Goal: Task Accomplishment & Management: Use online tool/utility

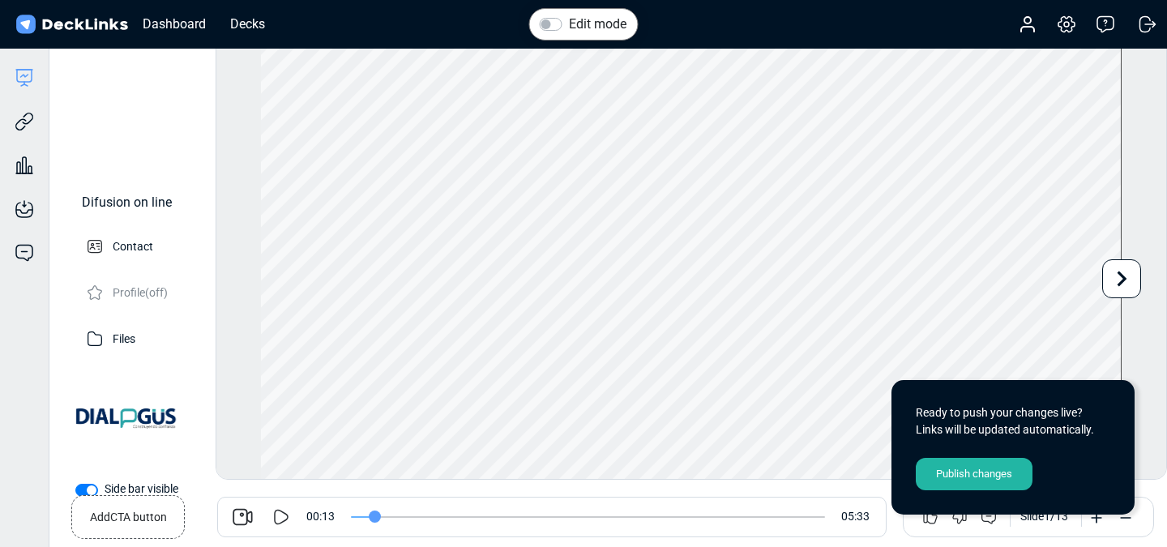
scroll to position [45, 0]
click at [1155, 399] on div "Edit mode Play Video Play Current Time 0:00:13 / Duration Time -:-:- Loaded: 0%…" at bounding box center [691, 259] width 951 height 441
click at [276, 522] on icon at bounding box center [280, 516] width 19 height 19
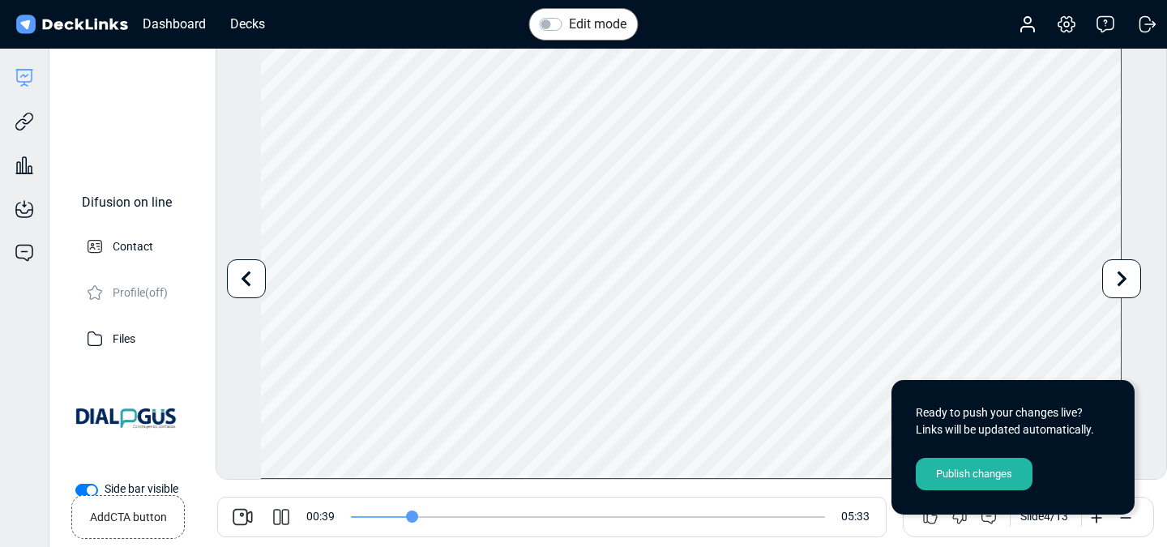
click at [283, 515] on icon at bounding box center [280, 516] width 19 height 19
type input "40"
click at [253, 19] on div "Decks" at bounding box center [247, 24] width 51 height 20
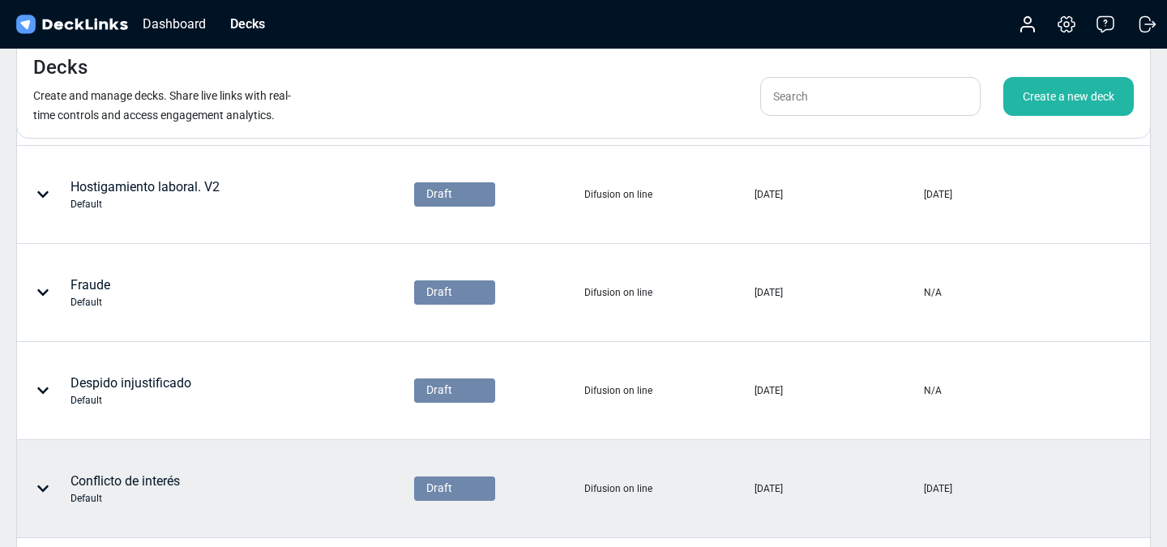
scroll to position [672, 0]
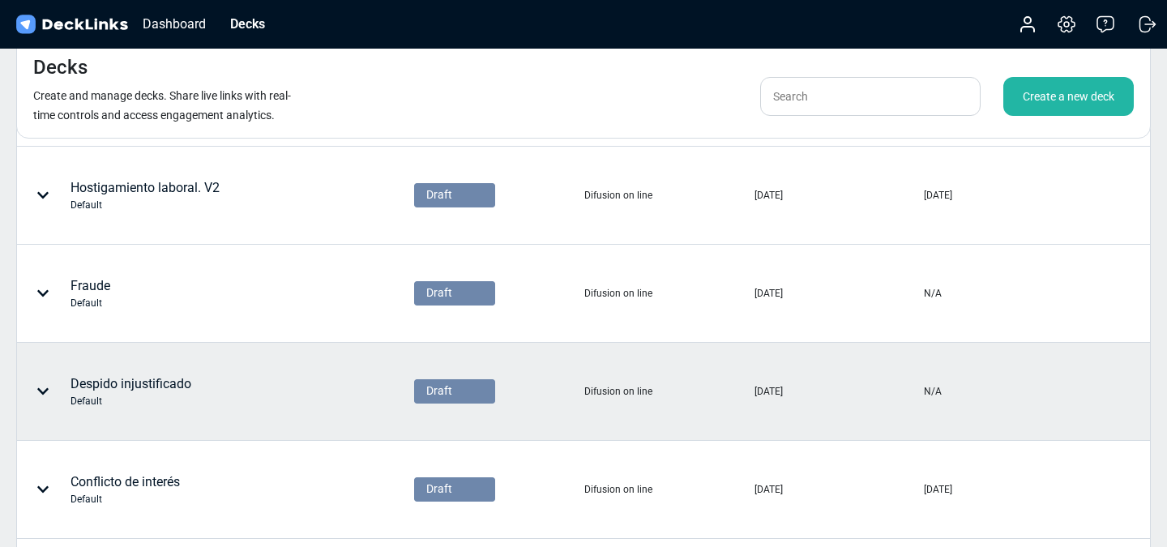
click at [152, 391] on div "Despido injustificado Default" at bounding box center [130, 391] width 121 height 34
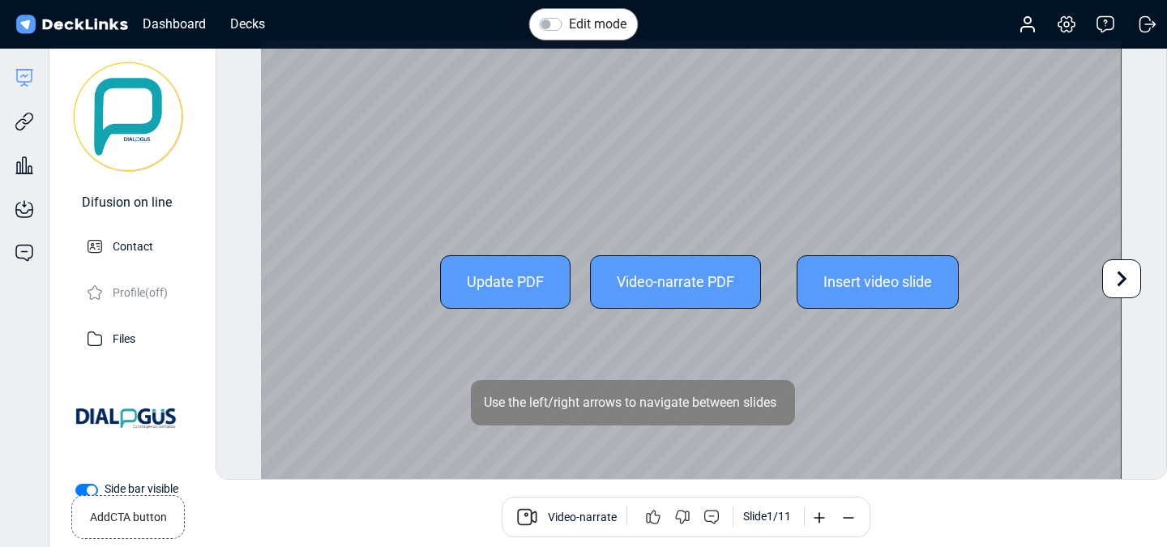
click at [651, 283] on div "Video-narrate PDF" at bounding box center [675, 281] width 171 height 53
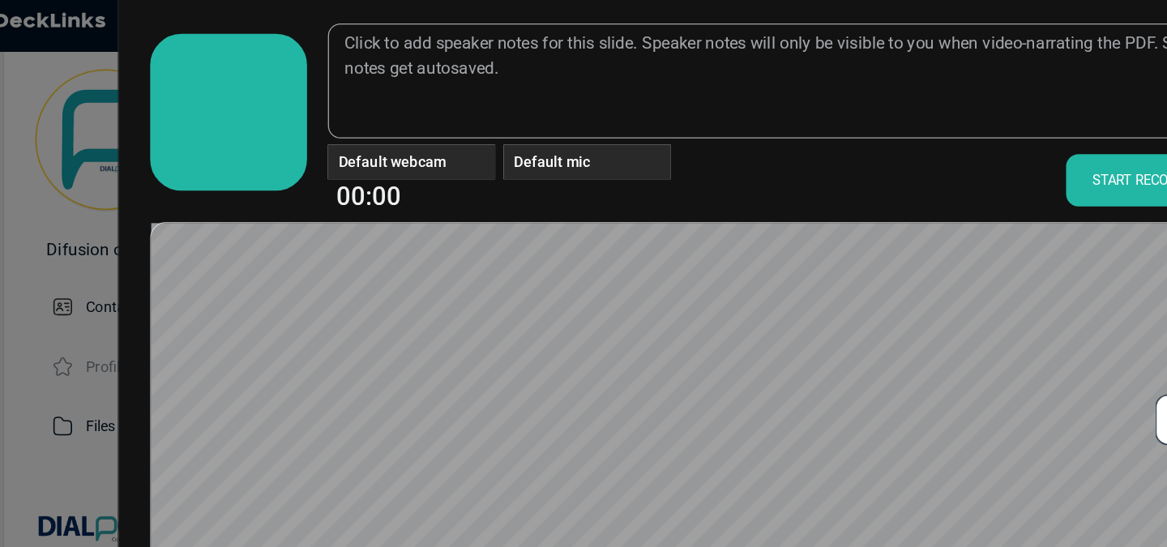
scroll to position [52, 0]
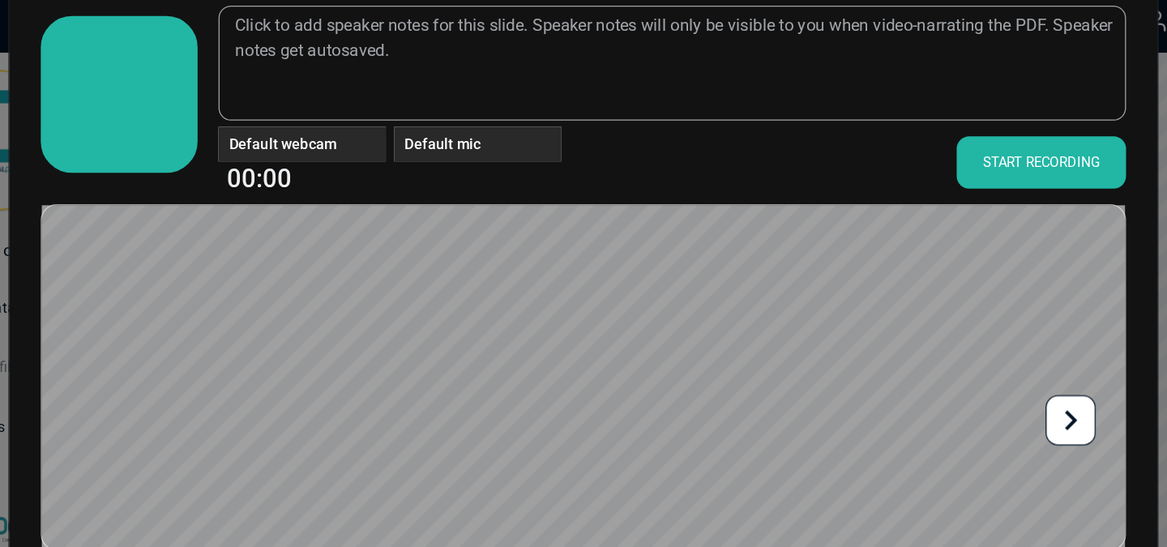
click at [947, 139] on div "START RECORDING" at bounding box center [938, 133] width 131 height 41
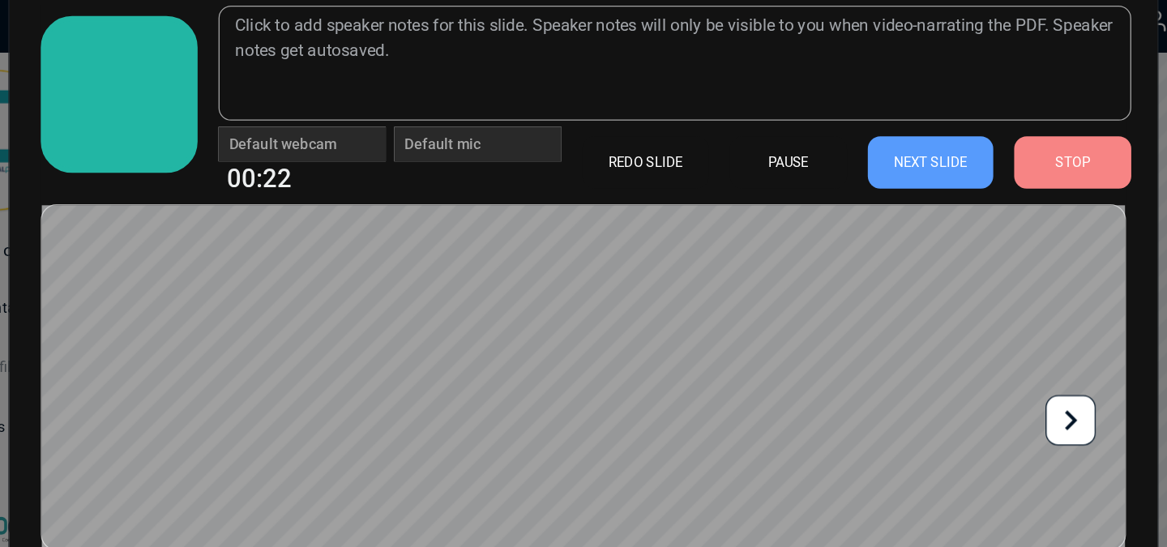
click at [948, 131] on div "STOP" at bounding box center [962, 133] width 91 height 41
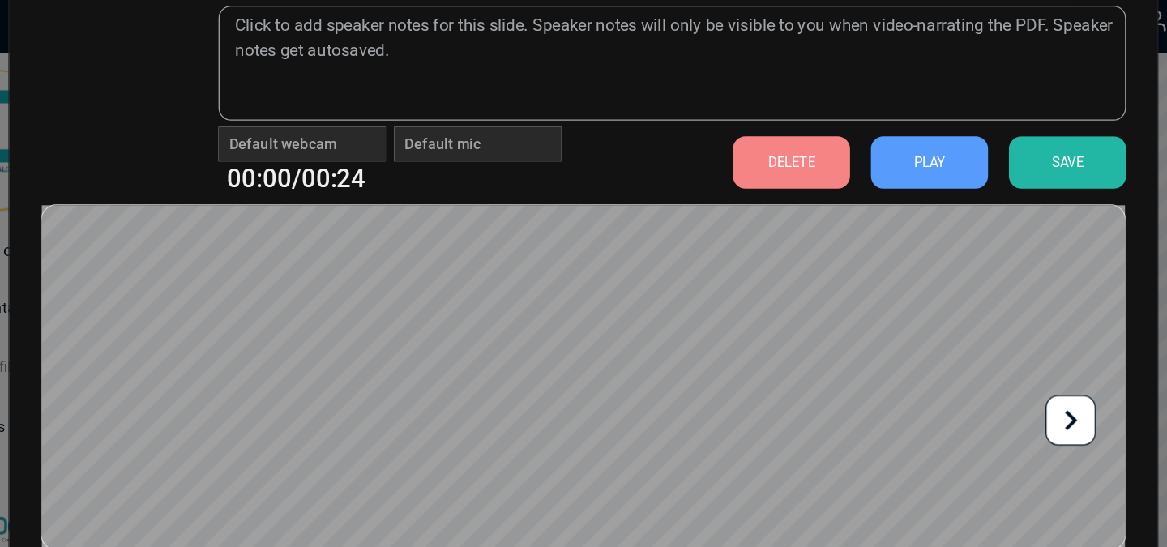
click at [774, 130] on div "DELETE" at bounding box center [744, 133] width 91 height 41
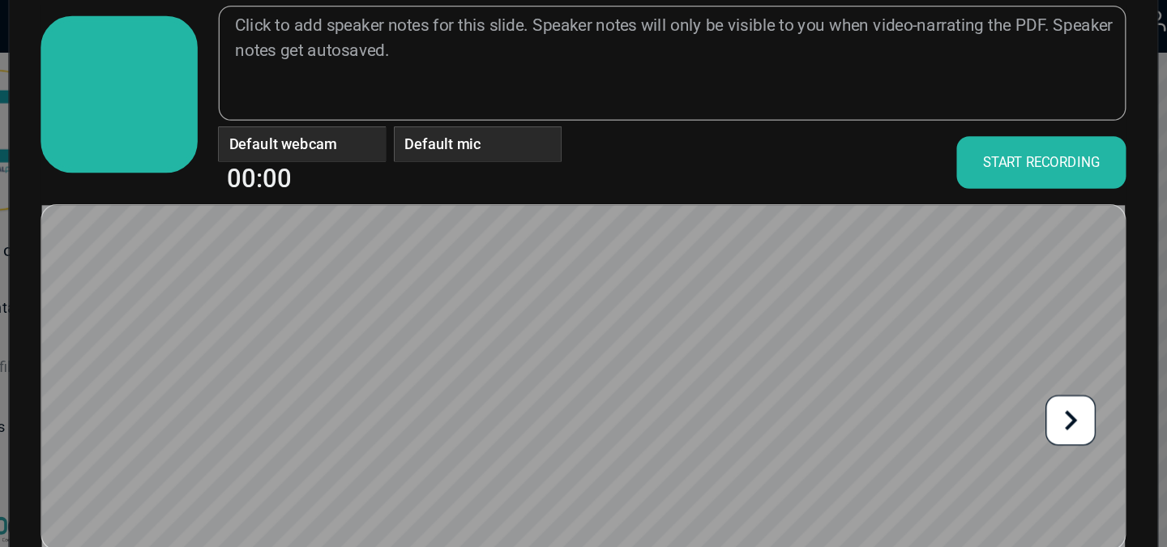
click at [912, 137] on div "START RECORDING" at bounding box center [938, 133] width 131 height 41
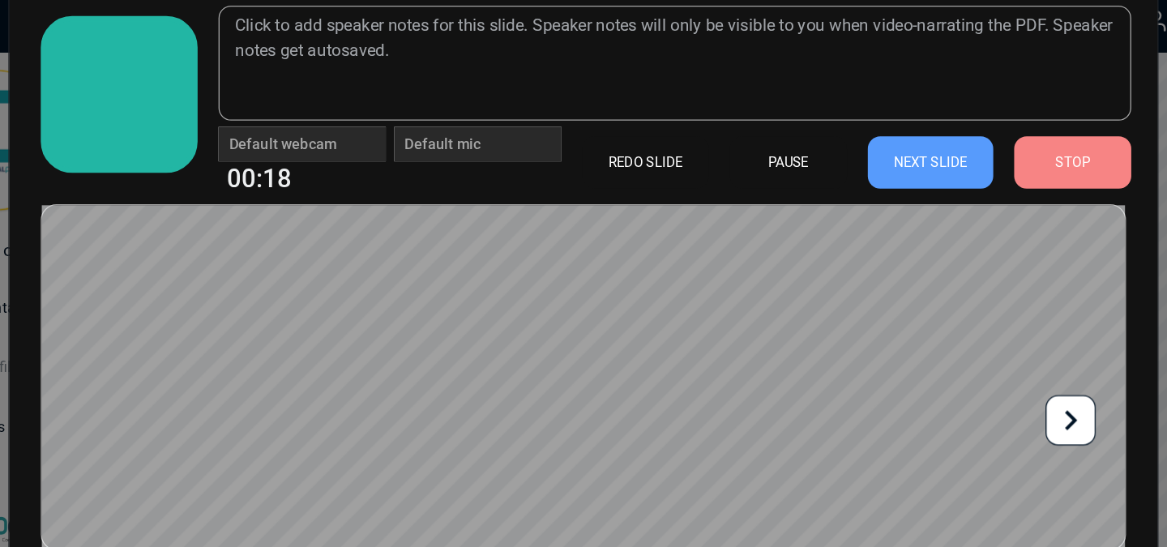
click at [860, 140] on div "NEXT SLIDE" at bounding box center [852, 133] width 97 height 41
click at [967, 340] on icon at bounding box center [961, 333] width 31 height 31
click at [967, 339] on icon at bounding box center [961, 333] width 31 height 31
click at [962, 331] on icon at bounding box center [962, 333] width 10 height 15
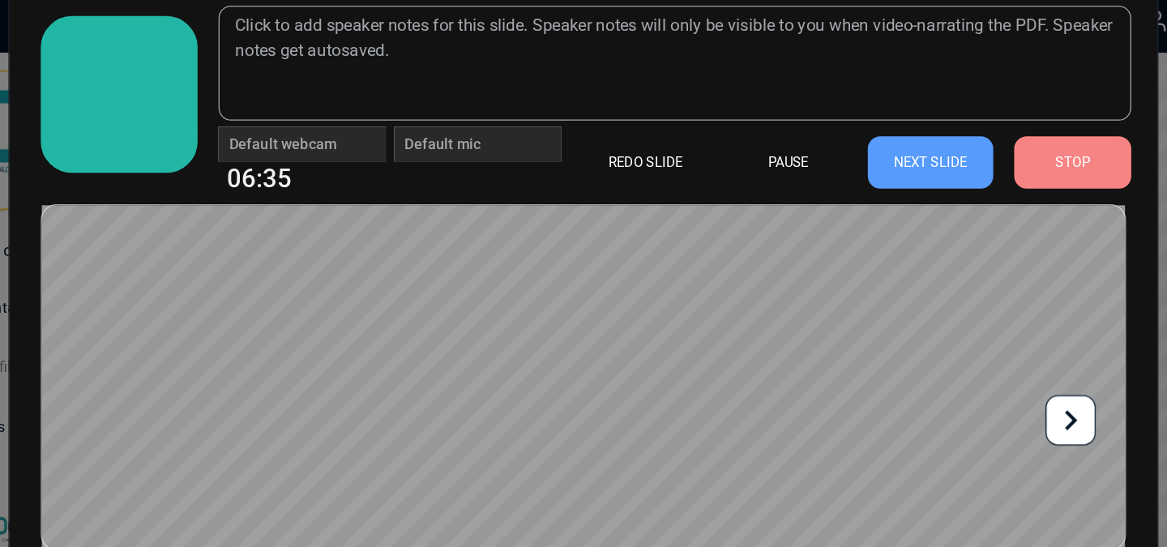
click at [860, 137] on div "NEXT SLIDE" at bounding box center [852, 133] width 97 height 41
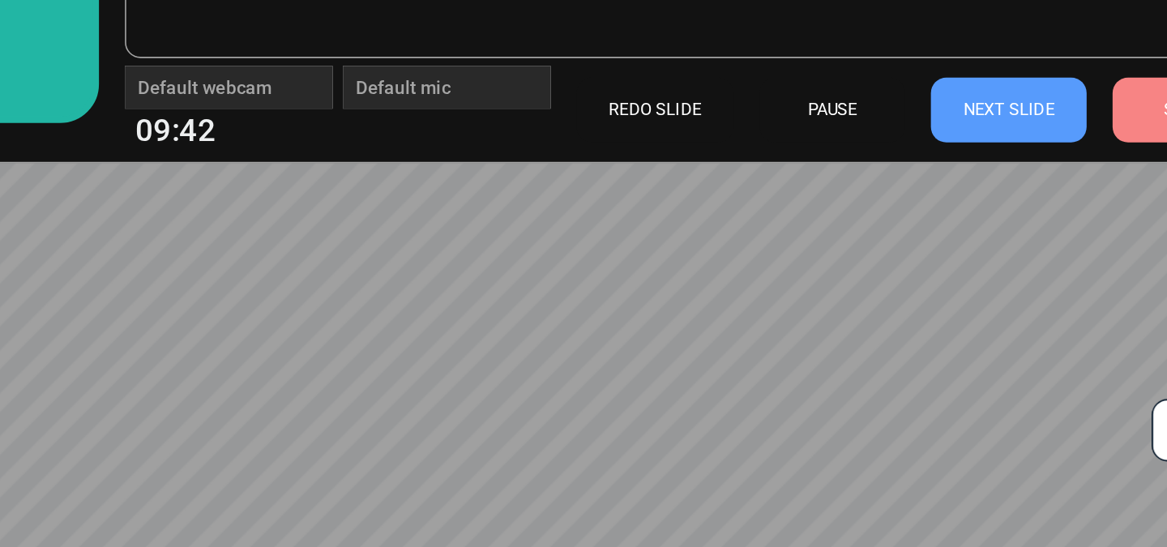
click at [947, 330] on icon at bounding box center [961, 333] width 31 height 31
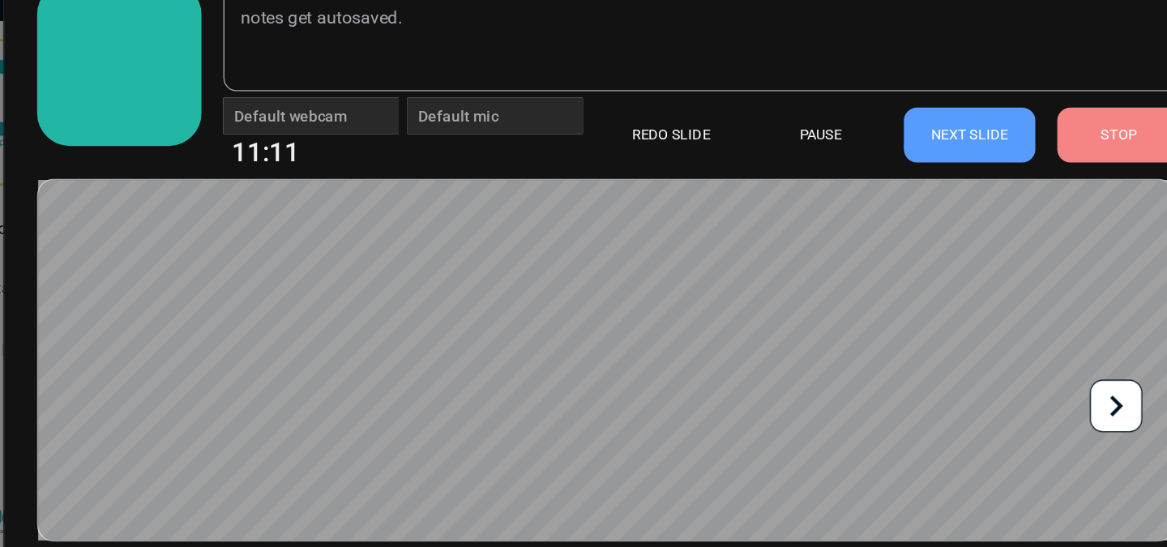
click at [864, 133] on div "NEXT SLIDE" at bounding box center [852, 133] width 97 height 41
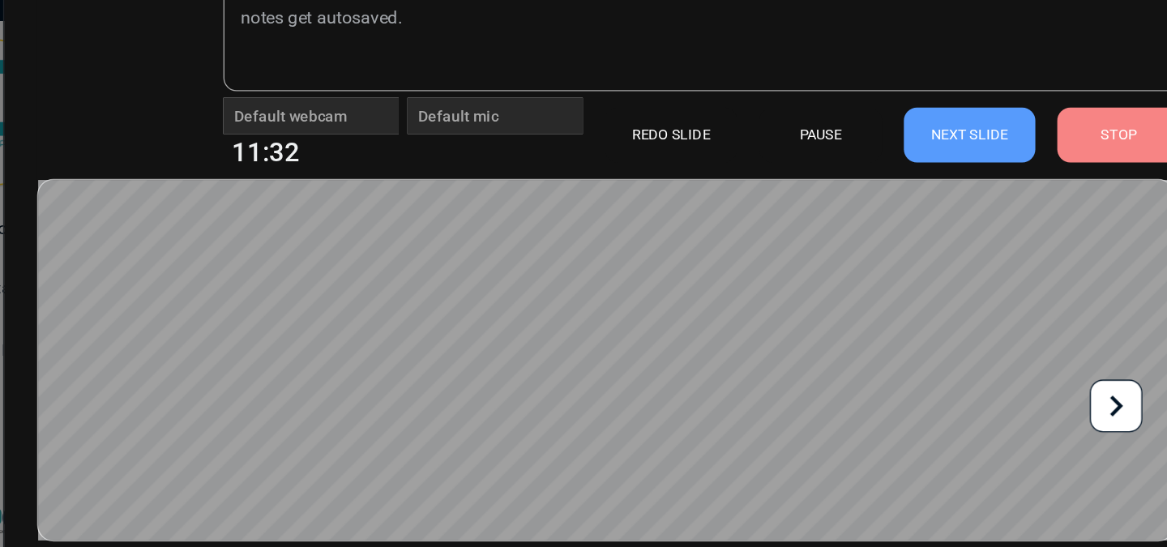
click at [970, 135] on div "STOP" at bounding box center [962, 133] width 91 height 41
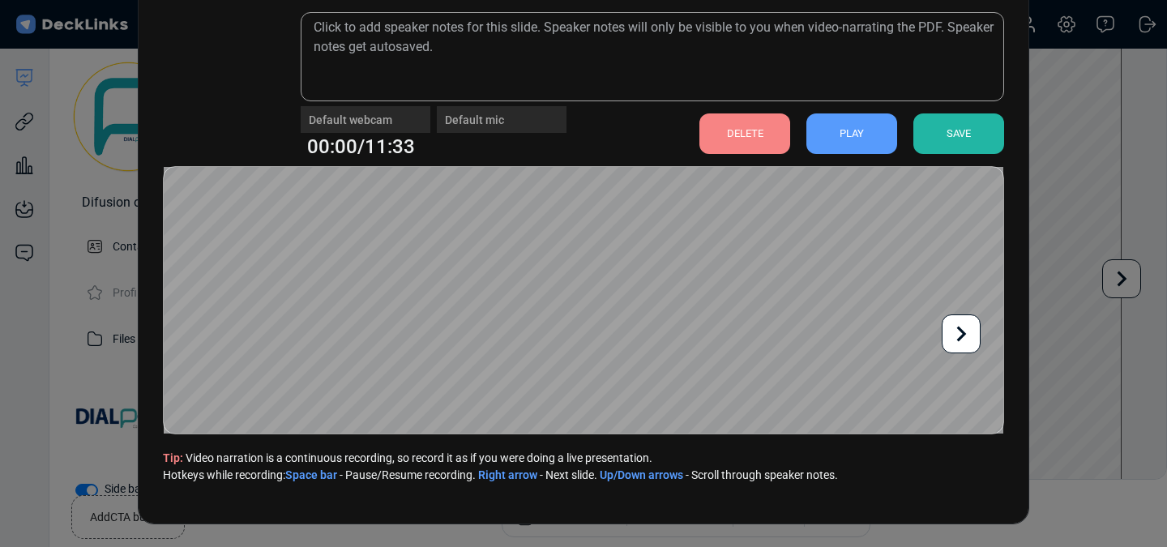
click at [979, 137] on div "SAVE" at bounding box center [958, 133] width 91 height 41
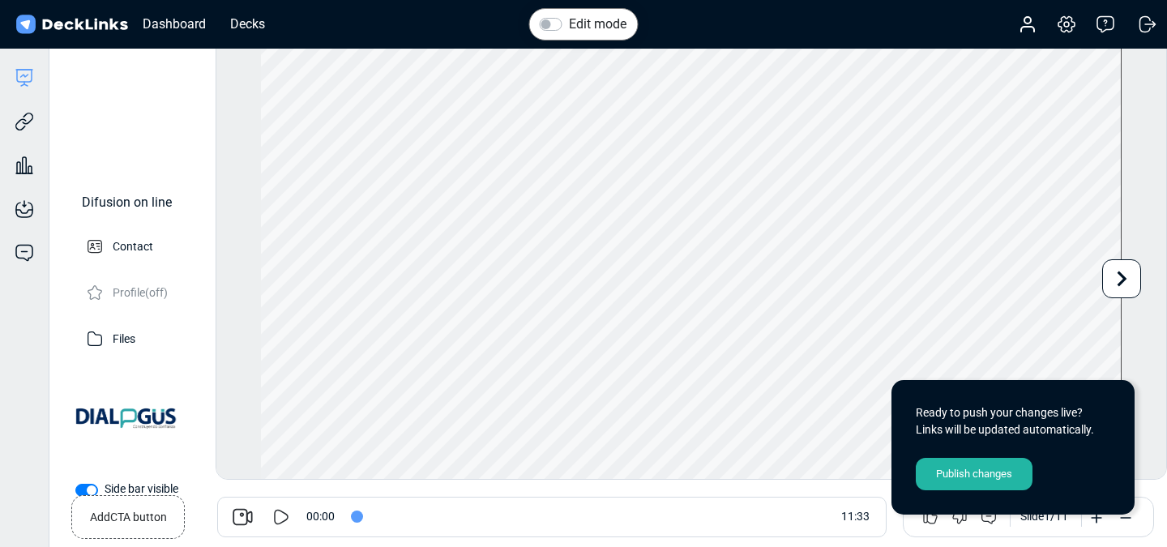
click at [282, 514] on icon at bounding box center [280, 516] width 19 height 19
click at [282, 514] on icon at bounding box center [285, 517] width 7 height 16
click at [278, 509] on icon at bounding box center [282, 516] width 15 height 15
click at [278, 509] on icon at bounding box center [277, 517] width 7 height 16
click at [275, 515] on icon at bounding box center [282, 516] width 15 height 15
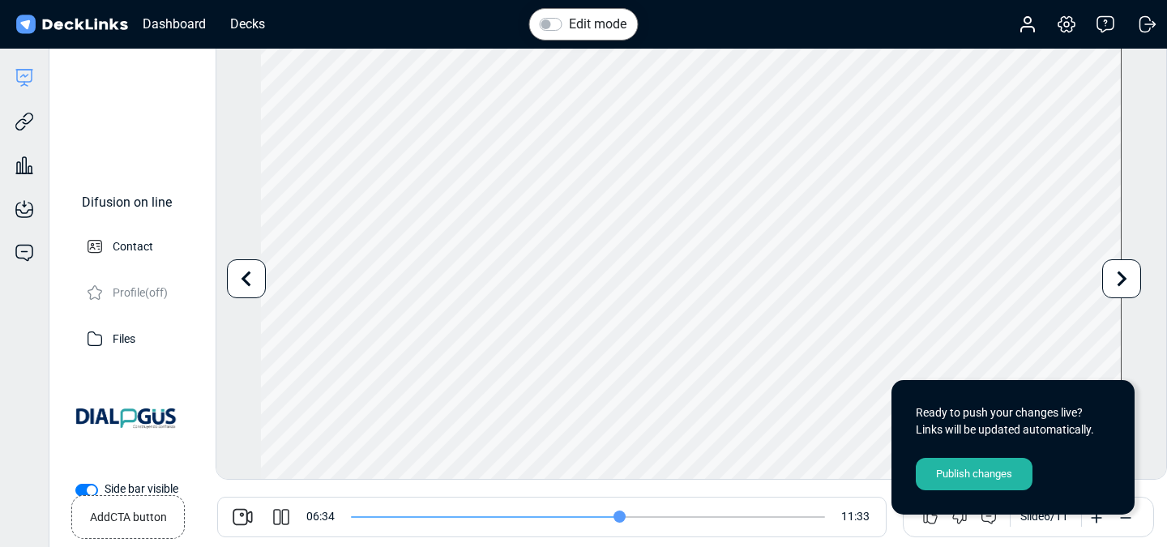
drag, startPoint x: 361, startPoint y: 514, endPoint x: 619, endPoint y: 600, distance: 271.6
click at [619, 518] on input "range" at bounding box center [588, 517] width 474 height 2
type input "400"
click at [284, 512] on icon at bounding box center [280, 516] width 19 height 19
click at [258, 25] on div "Decks" at bounding box center [247, 24] width 51 height 20
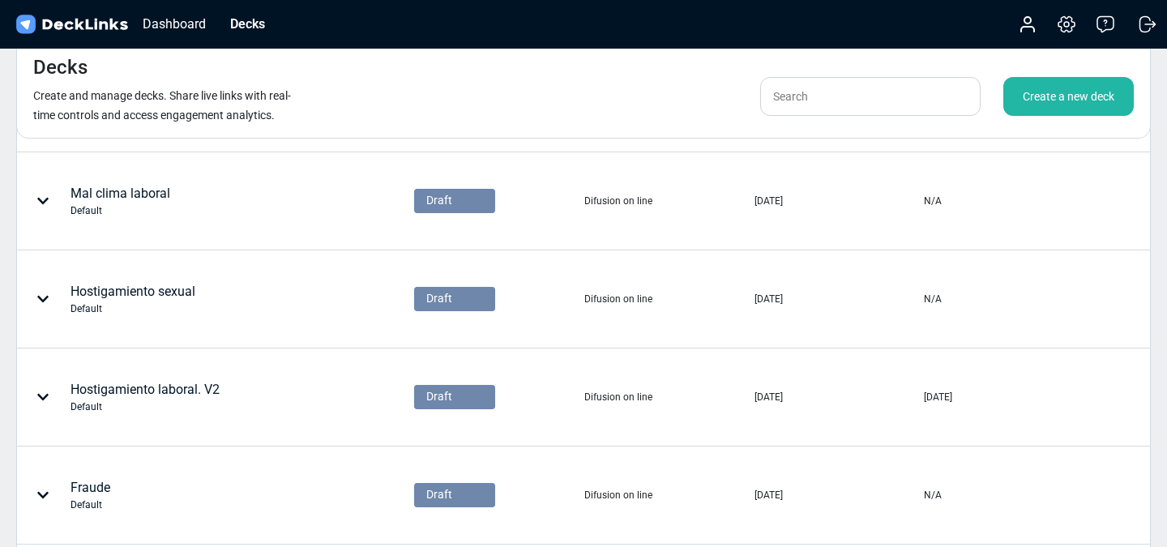
scroll to position [472, 0]
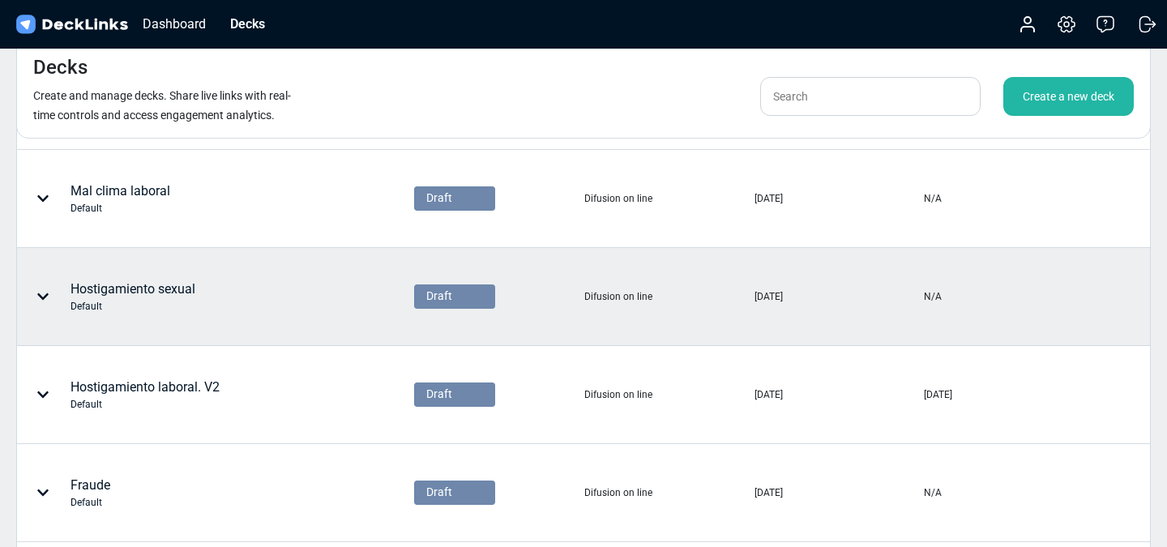
click at [167, 289] on div "Hostigamiento sexual Default" at bounding box center [132, 297] width 125 height 34
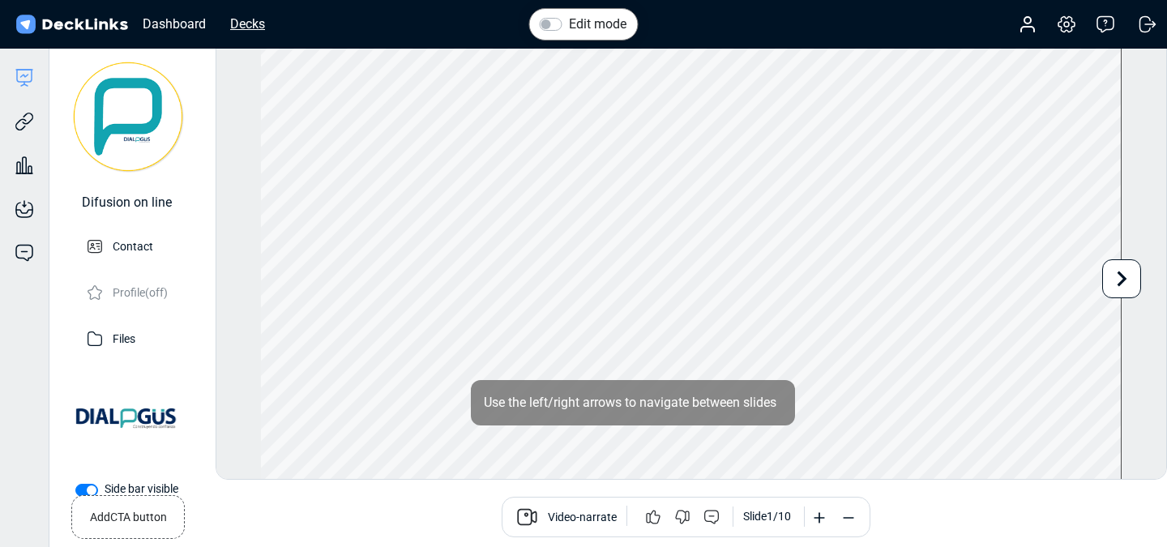
click at [245, 26] on div "Decks" at bounding box center [247, 24] width 51 height 20
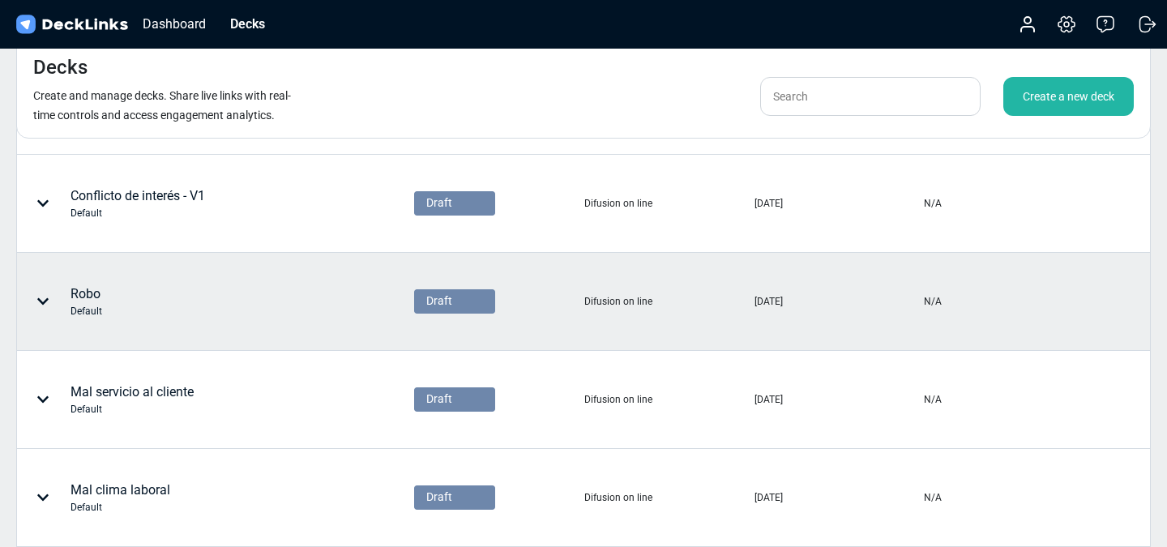
scroll to position [214, 0]
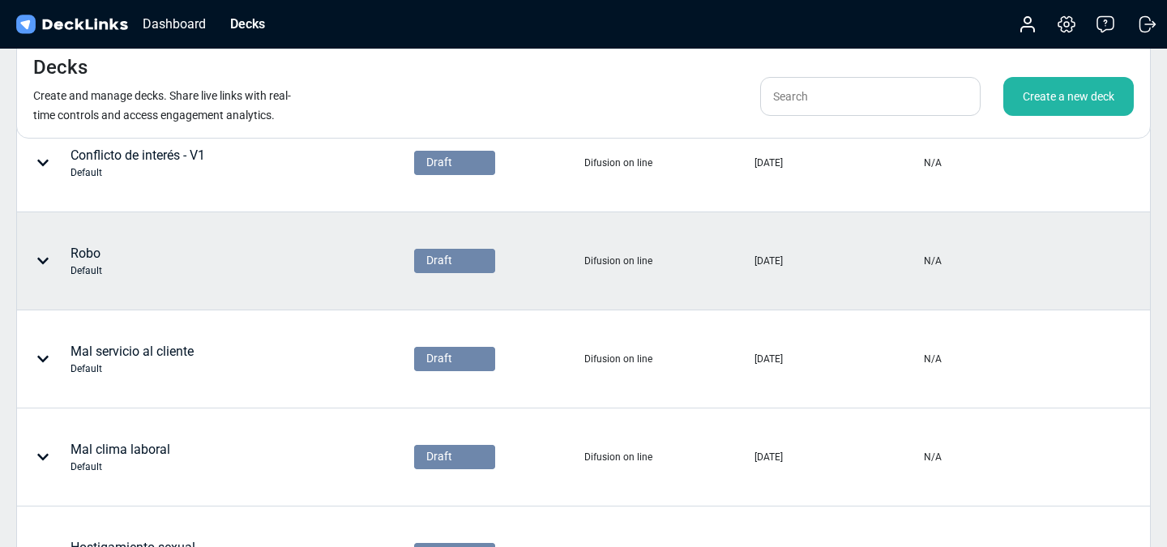
click at [122, 267] on div "Robo Default" at bounding box center [166, 261] width 296 height 49
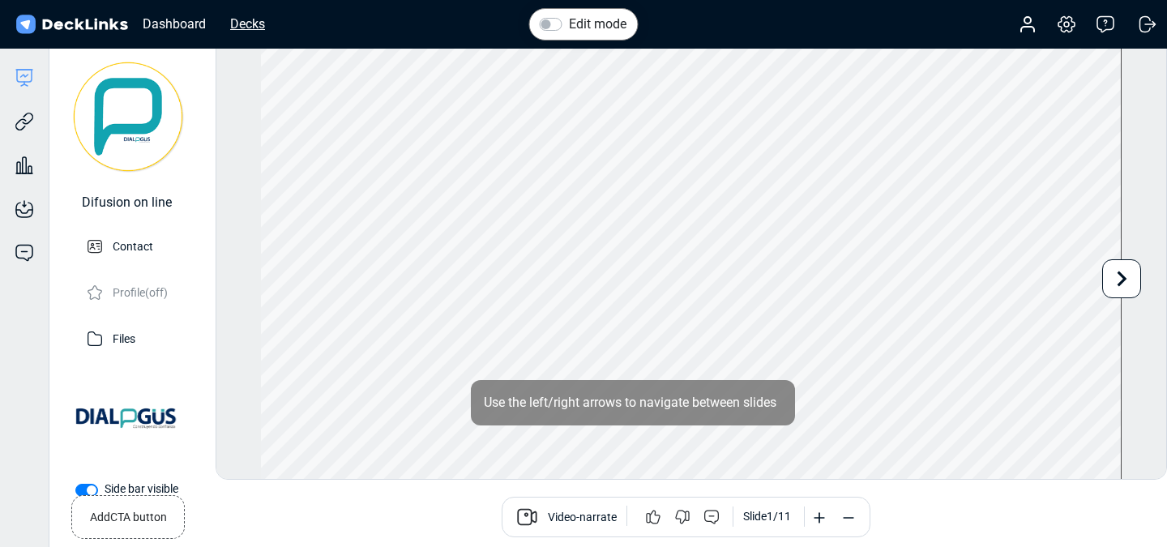
click at [245, 28] on div "Decks" at bounding box center [247, 24] width 51 height 20
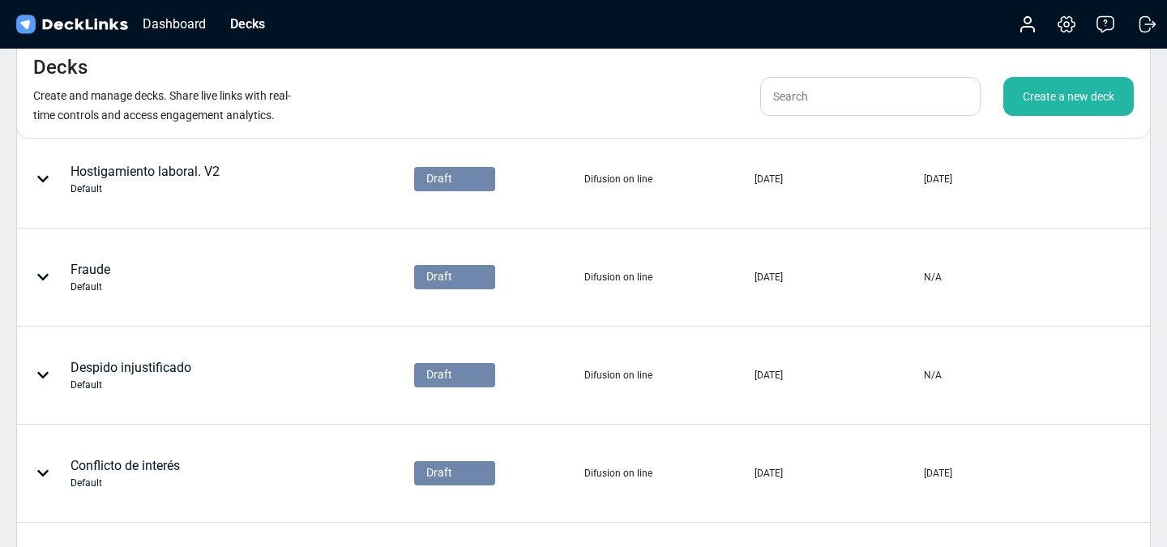
scroll to position [689, 0]
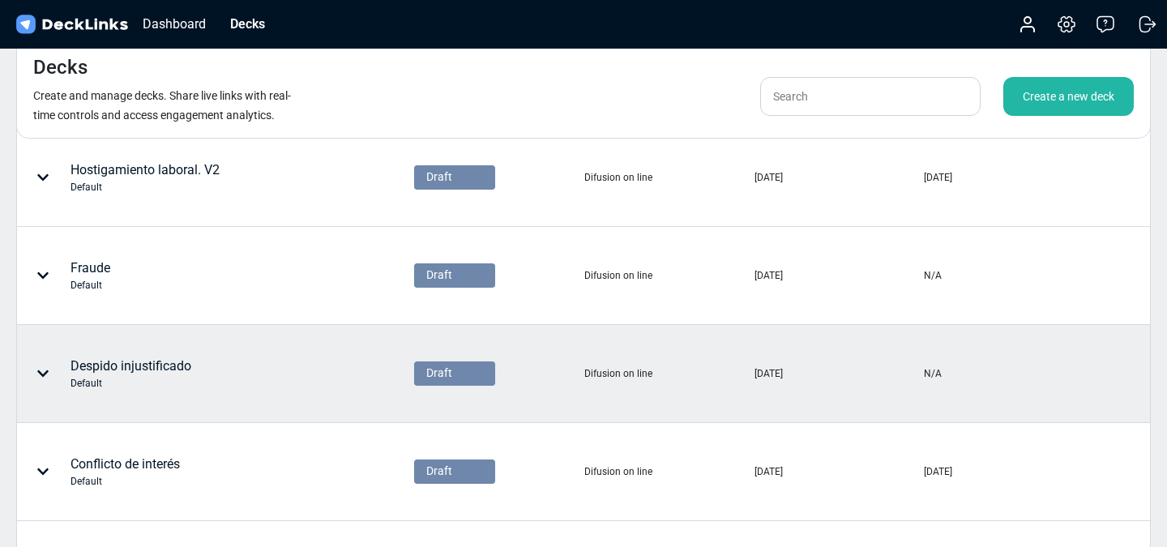
click at [164, 372] on div "Despido injustificado Default" at bounding box center [130, 373] width 121 height 34
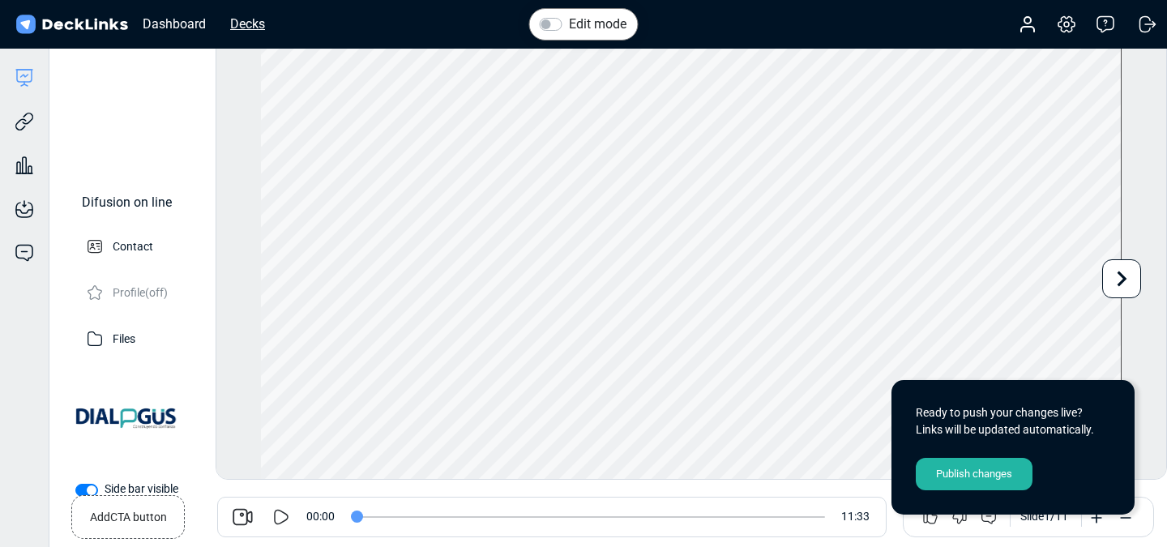
click at [258, 20] on div "Decks" at bounding box center [247, 24] width 51 height 20
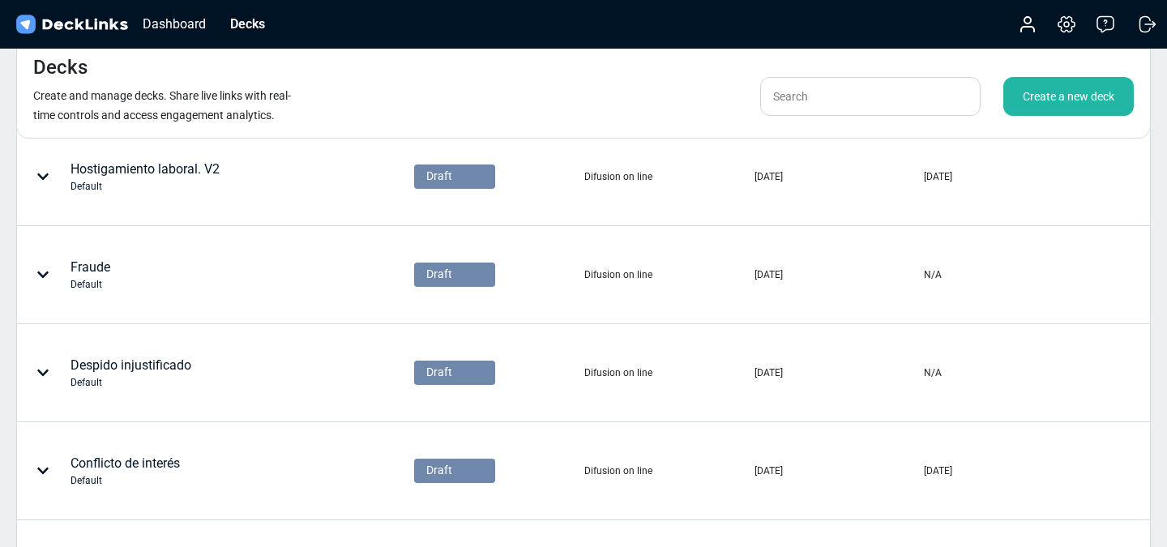
scroll to position [713, 0]
